Goal: Navigation & Orientation: Find specific page/section

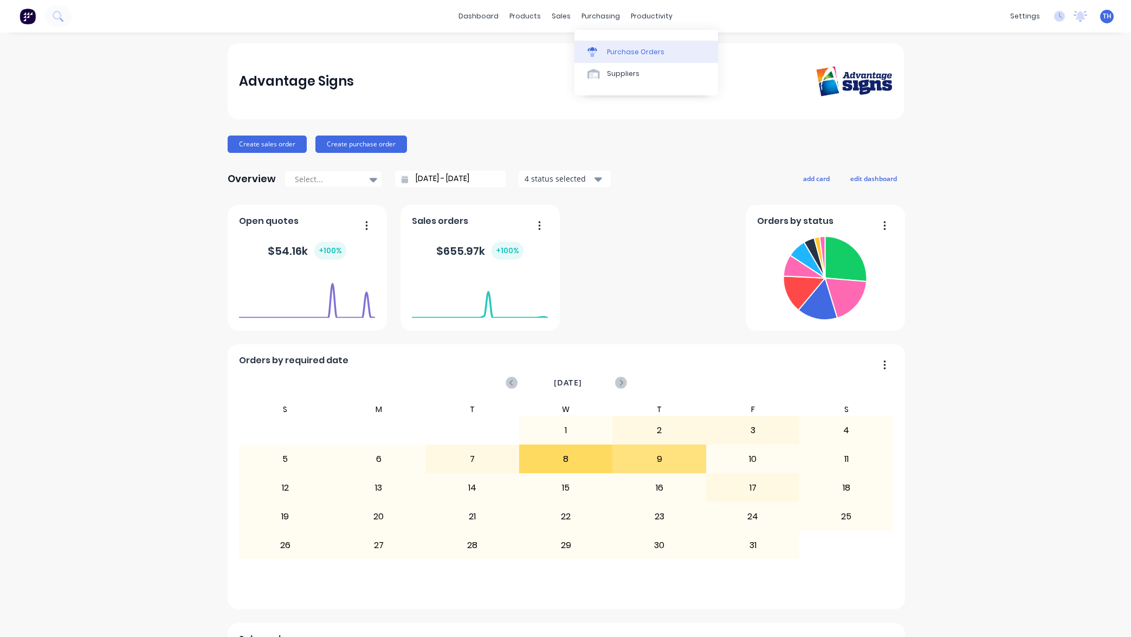
click at [642, 56] on div "Purchase Orders" at bounding box center [635, 52] width 57 height 10
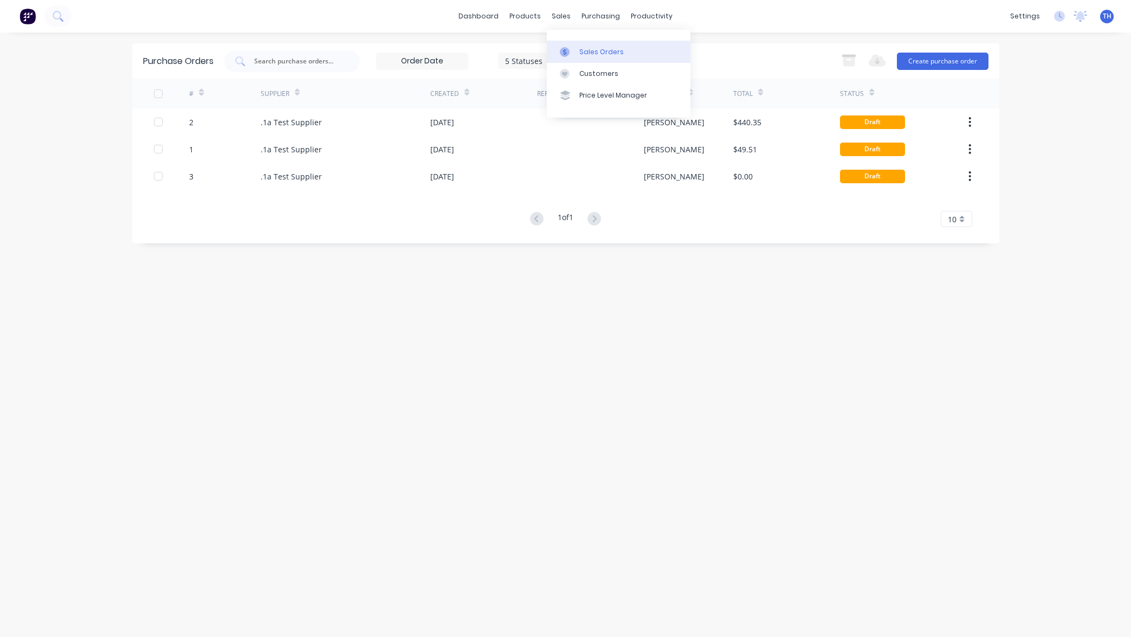
click at [596, 57] on link "Sales Orders" at bounding box center [619, 52] width 144 height 22
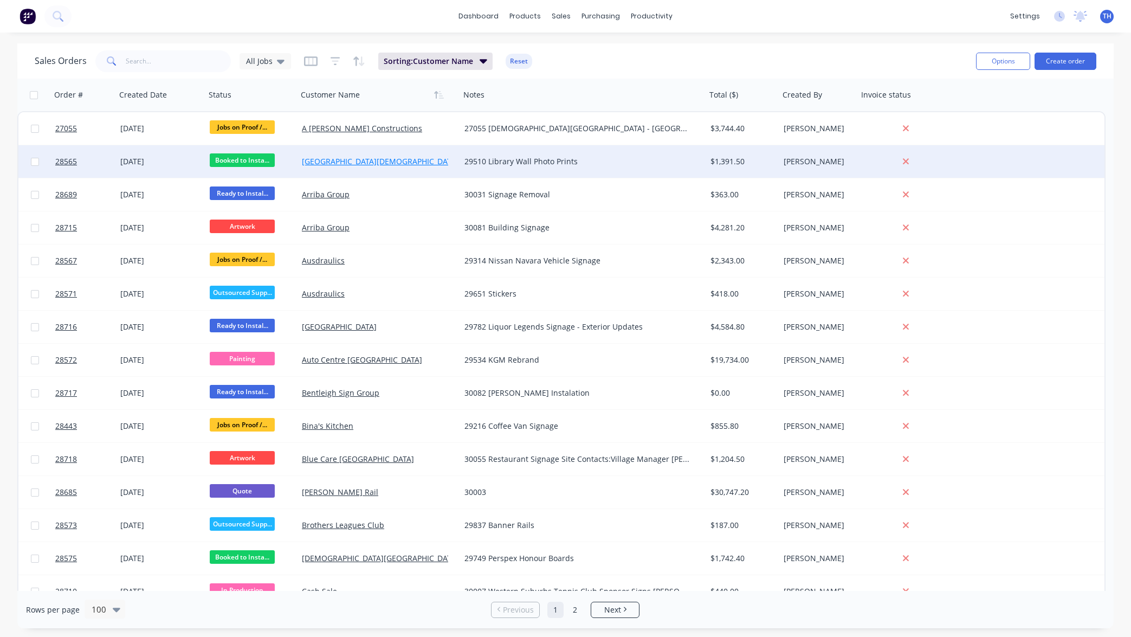
click at [372, 163] on link "[GEOGRAPHIC_DATA][DEMOGRAPHIC_DATA]" at bounding box center [380, 161] width 157 height 10
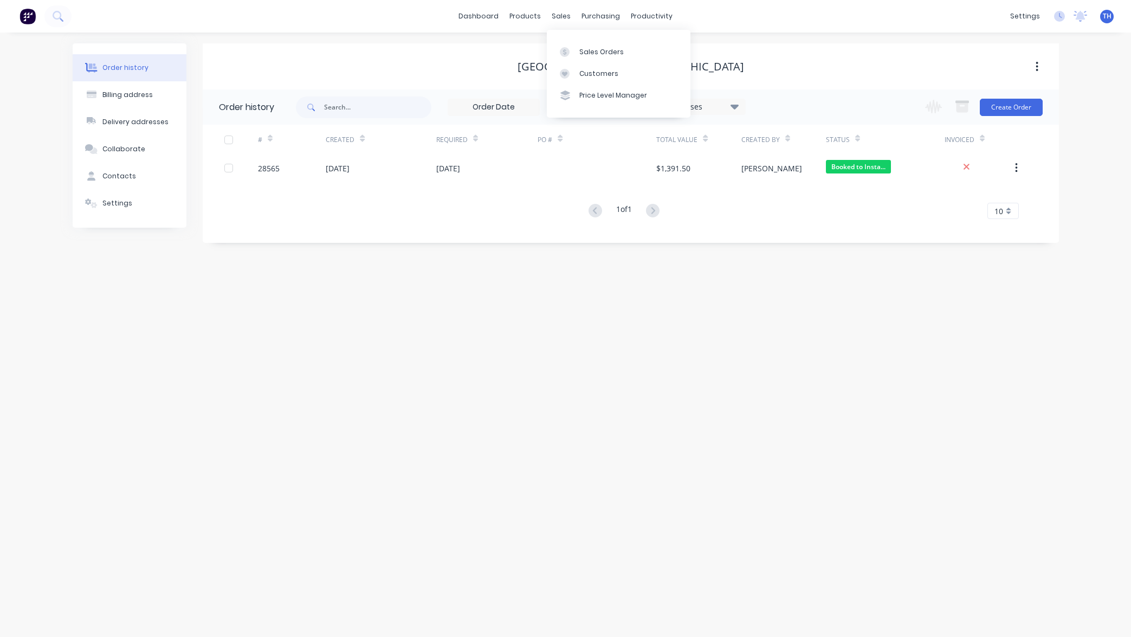
click at [423, 69] on div "[GEOGRAPHIC_DATA][DEMOGRAPHIC_DATA]" at bounding box center [631, 66] width 857 height 13
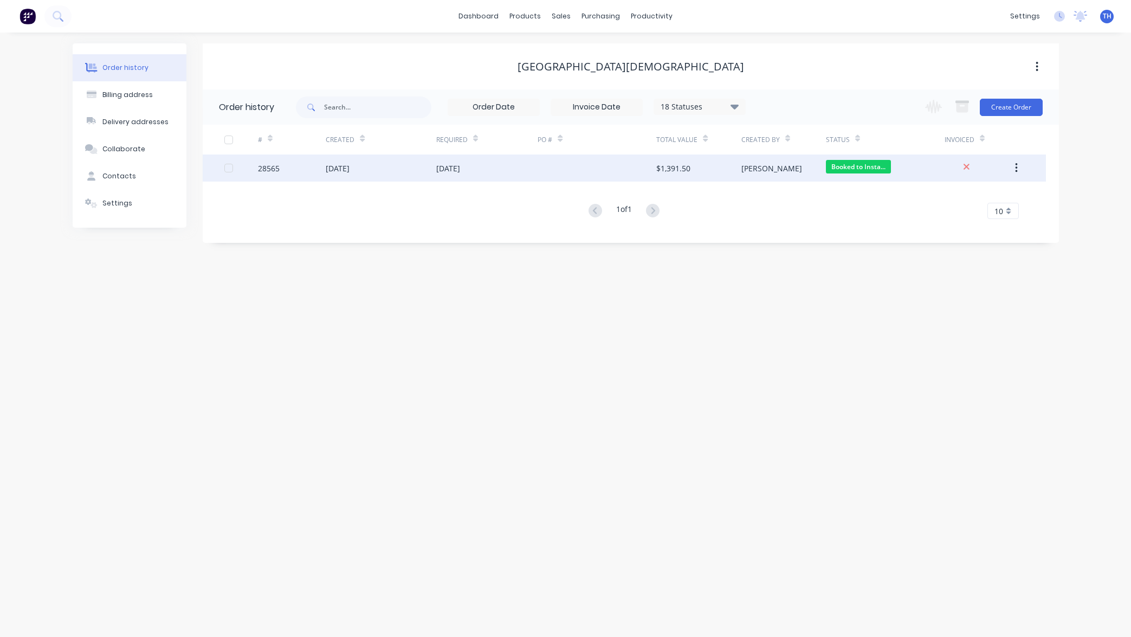
click at [671, 171] on div "$1,391.50" at bounding box center [674, 168] width 34 height 11
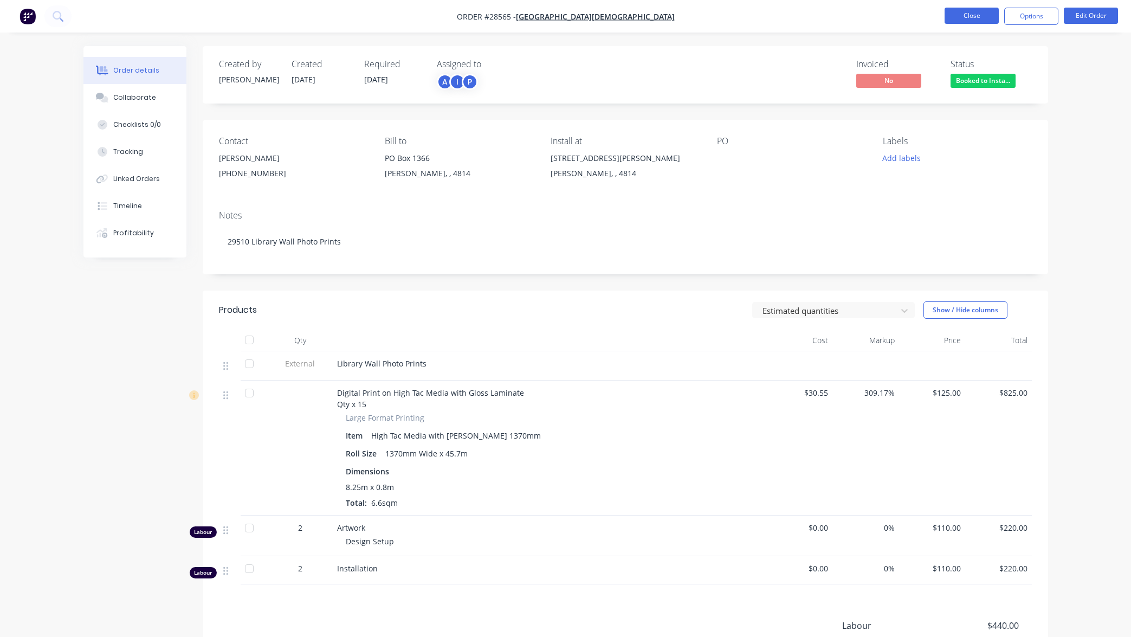
click at [966, 14] on button "Close" at bounding box center [972, 16] width 54 height 16
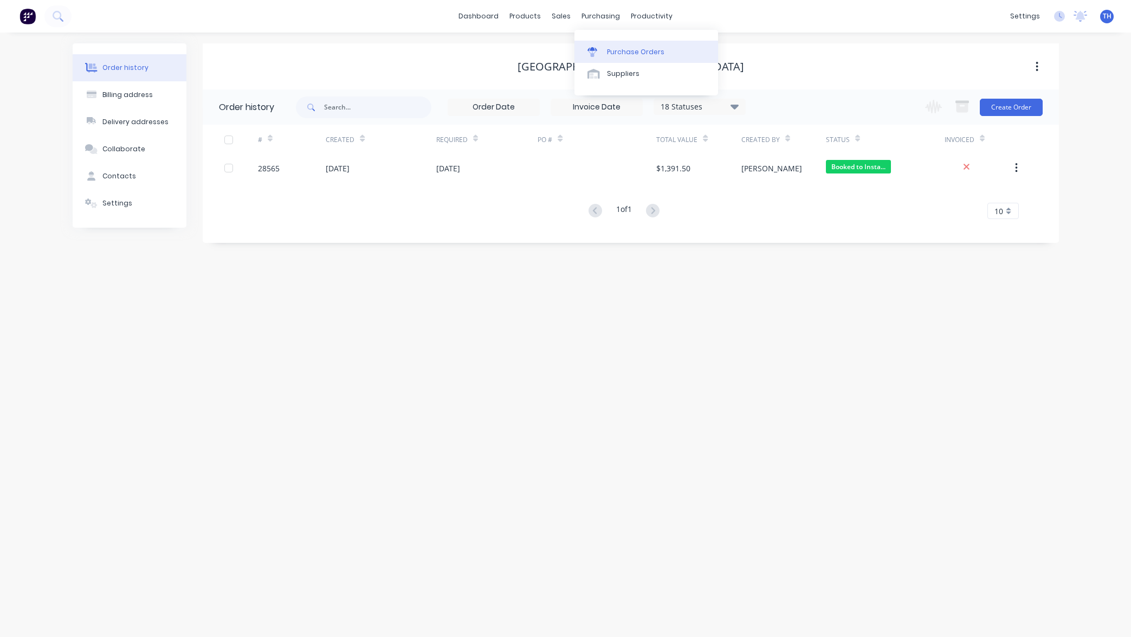
click at [628, 54] on div "Purchase Orders" at bounding box center [635, 52] width 57 height 10
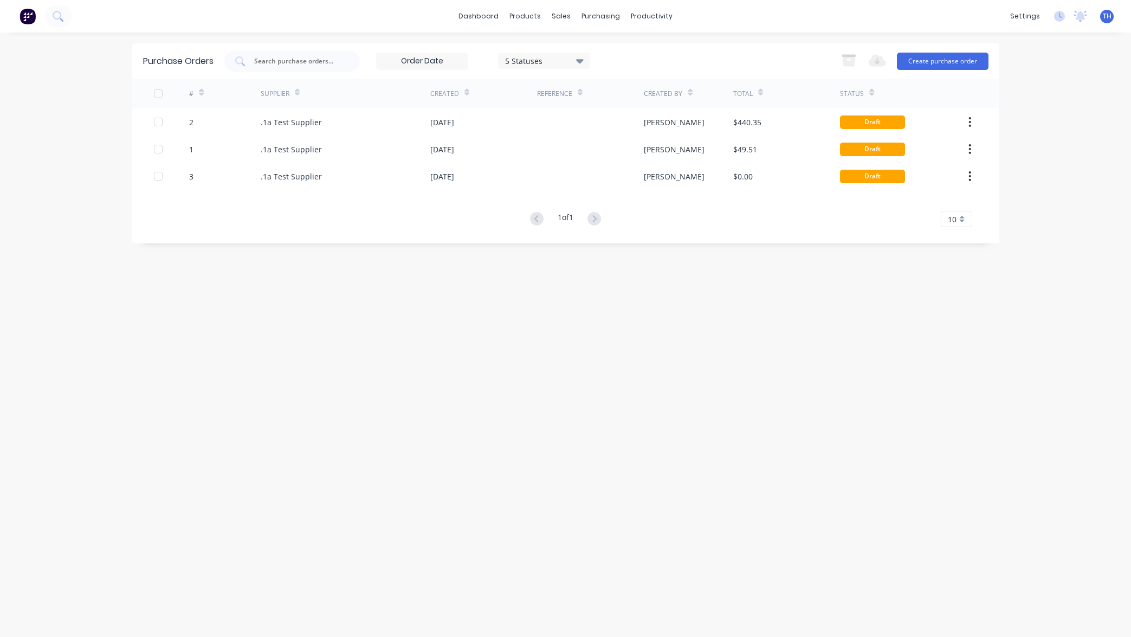
click at [1059, 95] on div "dashboard products sales purchasing productivity dashboard products Product Cat…" at bounding box center [565, 318] width 1131 height 637
click at [702, 96] on div "Delivery Scheduling" at bounding box center [689, 96] width 68 height 10
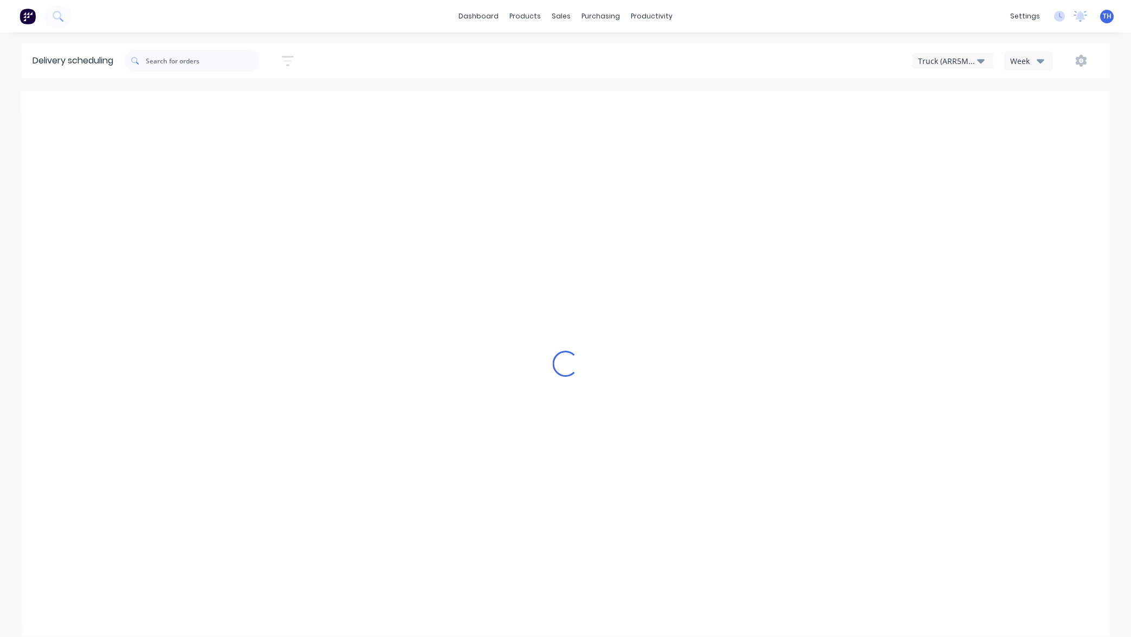
type input "[DATE] - [DATE]"
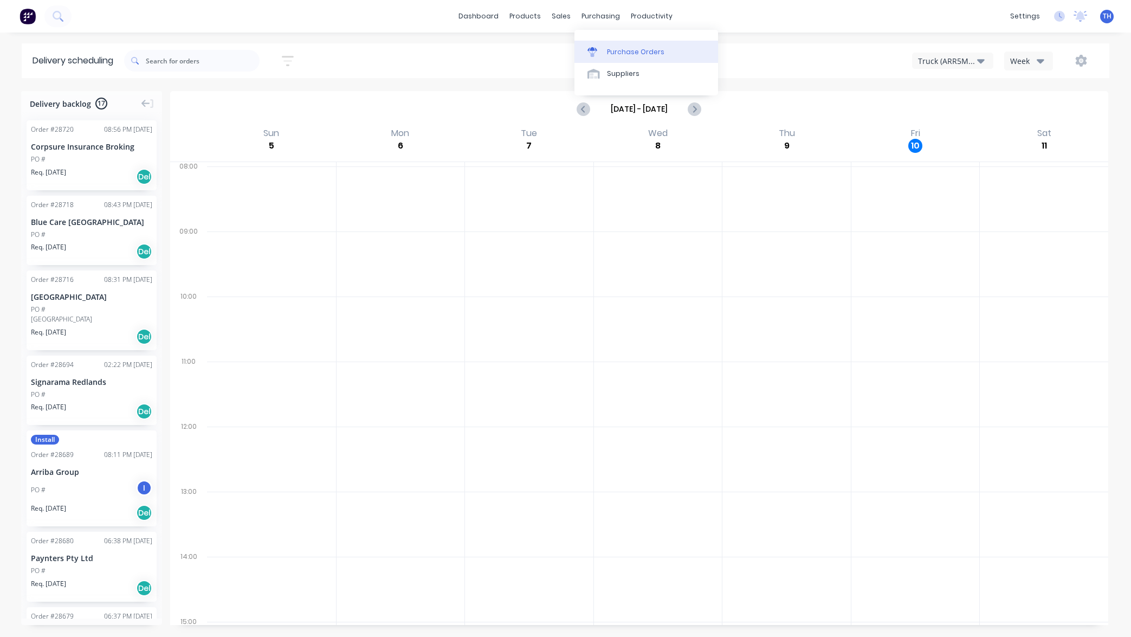
click at [625, 49] on div "Purchase Orders" at bounding box center [635, 52] width 57 height 10
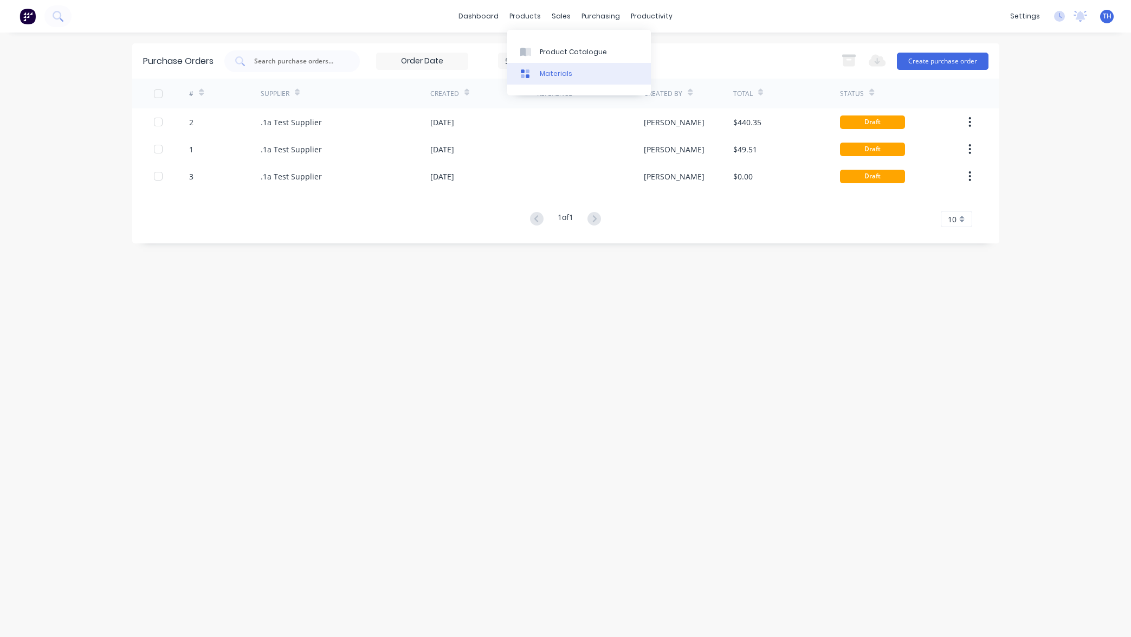
click at [570, 76] on link "Materials" at bounding box center [579, 74] width 144 height 22
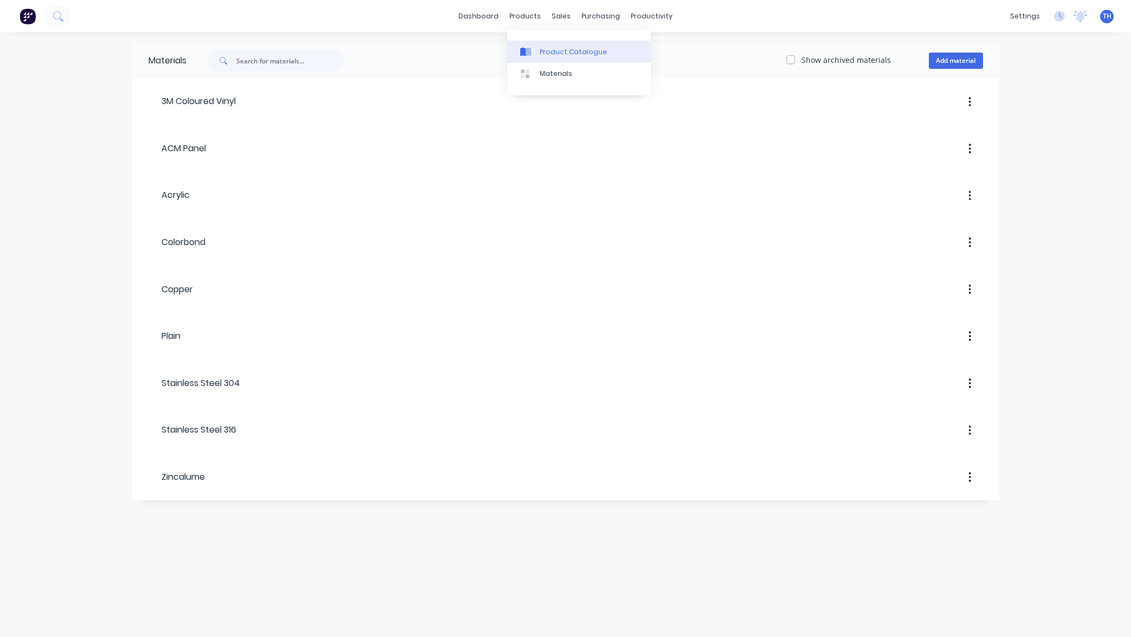
click at [559, 54] on div "Product Catalogue" at bounding box center [573, 52] width 67 height 10
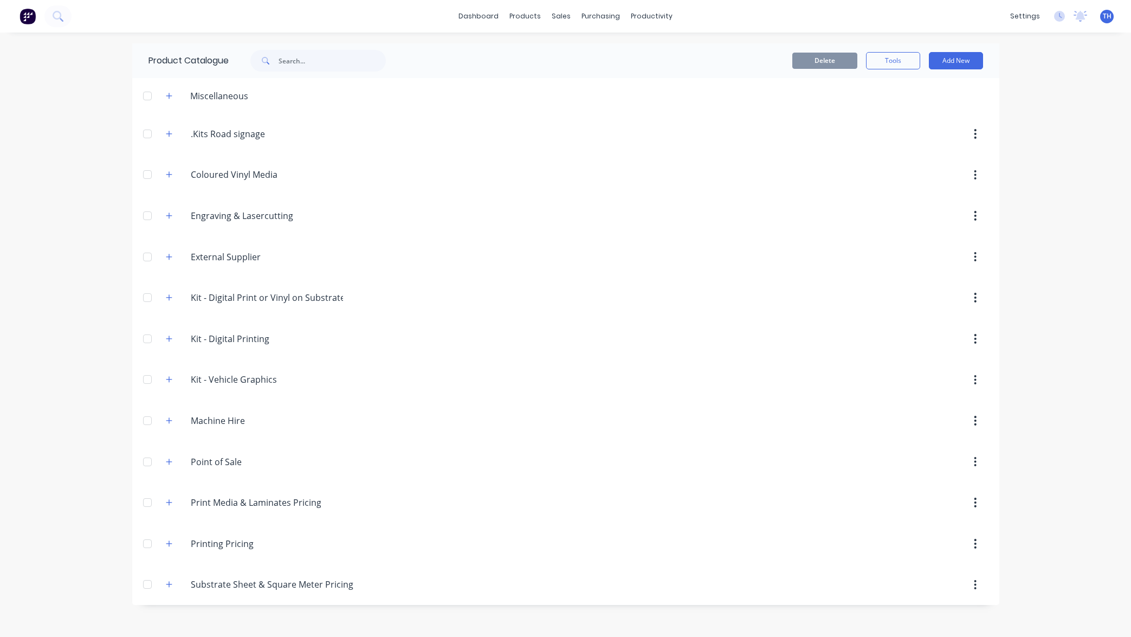
click at [770, 12] on div "dashboard products sales purchasing productivity dashboard products Product Cat…" at bounding box center [565, 16] width 1131 height 33
click at [568, 54] on div "Product Catalogue" at bounding box center [573, 52] width 67 height 10
